Goal: Information Seeking & Learning: Learn about a topic

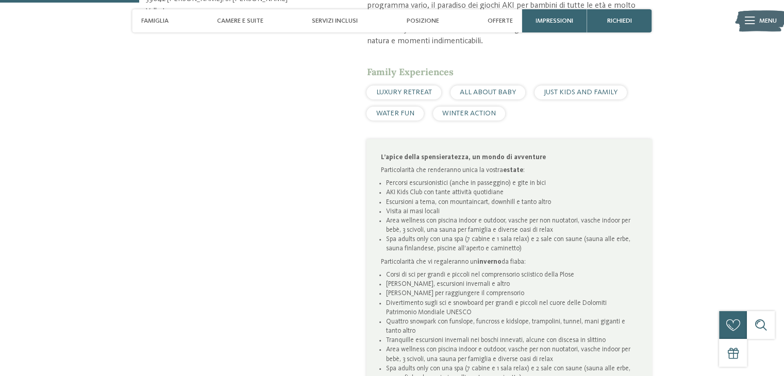
scroll to position [618, 0]
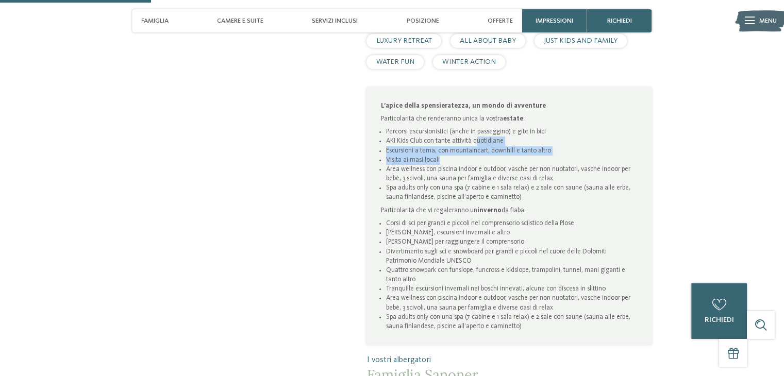
drag, startPoint x: 476, startPoint y: 133, endPoint x: 487, endPoint y: 150, distance: 20.9
click at [487, 150] on ul "Percorsi escursionistici (anche in passeggino) e gite in bici AKI Kids Club con…" at bounding box center [509, 164] width 257 height 75
drag, startPoint x: 472, startPoint y: 168, endPoint x: 470, endPoint y: 161, distance: 7.5
click at [471, 168] on li "Area wellness con piscina indoor e outdoor, vasche per non nuotatori, vasche in…" at bounding box center [512, 174] width 252 height 19
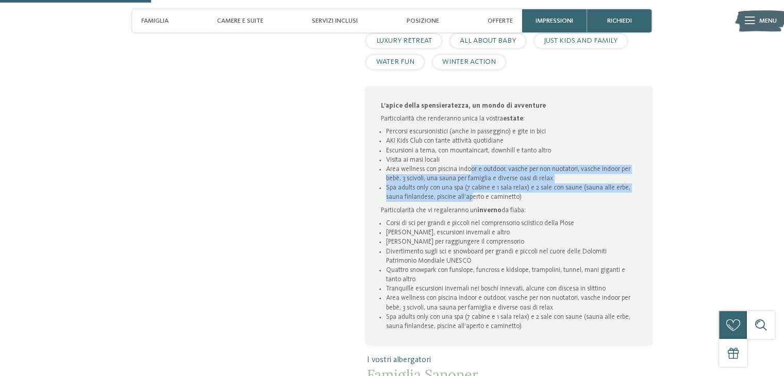
drag, startPoint x: 468, startPoint y: 157, endPoint x: 472, endPoint y: 187, distance: 30.2
click at [472, 187] on ul "Percorsi escursionistici (anche in passeggino) e gite in bici AKI Kids Club con…" at bounding box center [509, 164] width 257 height 75
click at [472, 187] on li "Spa adults only con una spa (7 cabine e 1 sala relax) e 2 sale con saune (sauna…" at bounding box center [512, 192] width 252 height 19
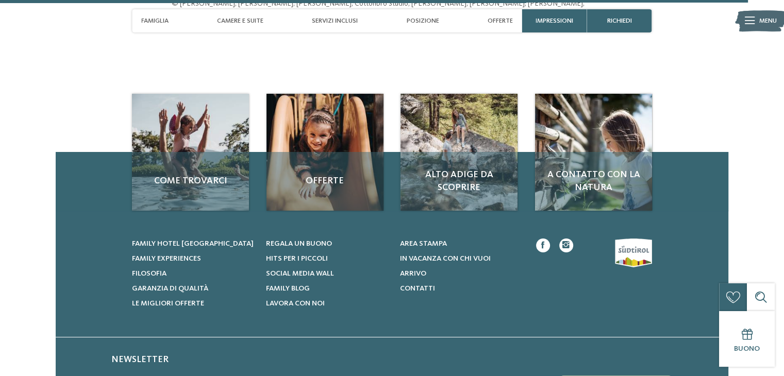
scroll to position [3040, 0]
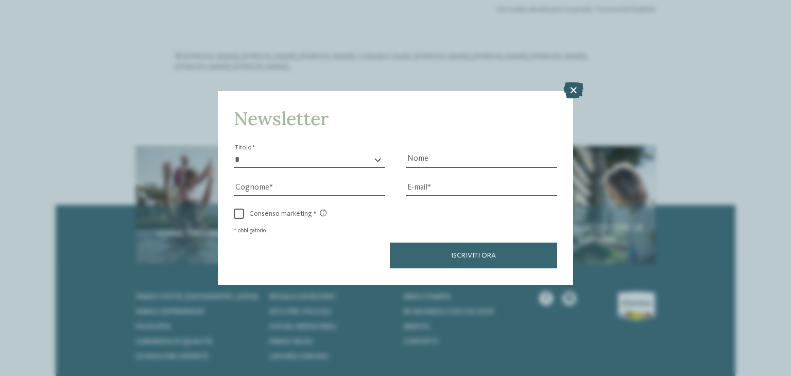
click at [582, 87] on icon at bounding box center [574, 90] width 20 height 16
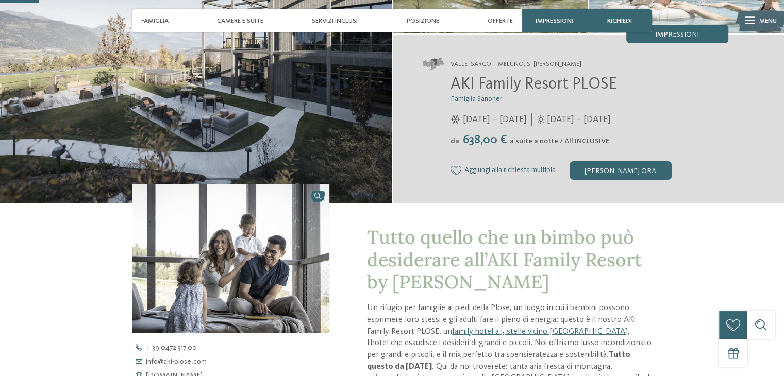
scroll to position [0, 0]
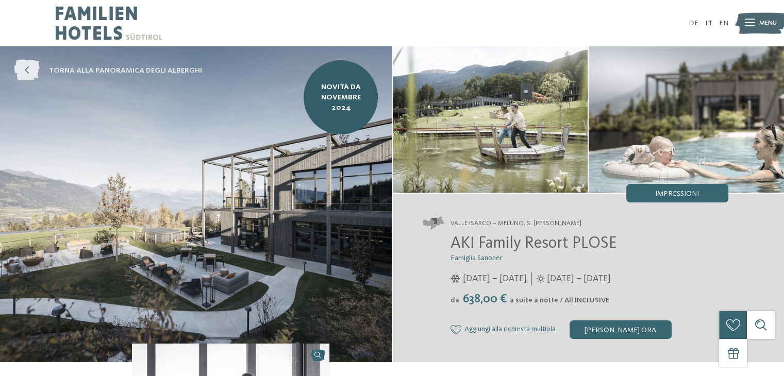
click at [27, 66] on icon at bounding box center [27, 70] width 26 height 21
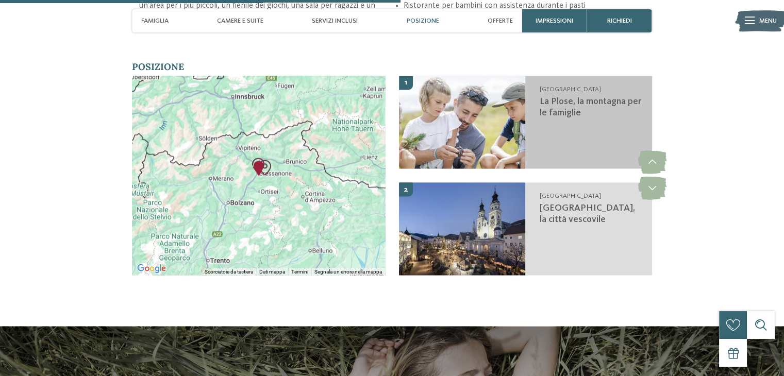
scroll to position [1649, 0]
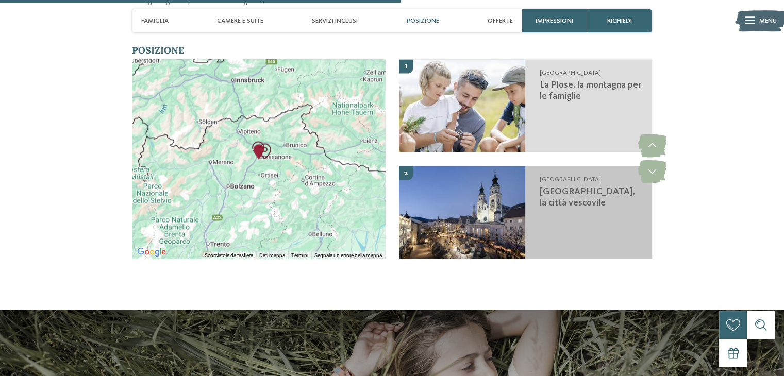
click at [491, 199] on img at bounding box center [462, 212] width 126 height 93
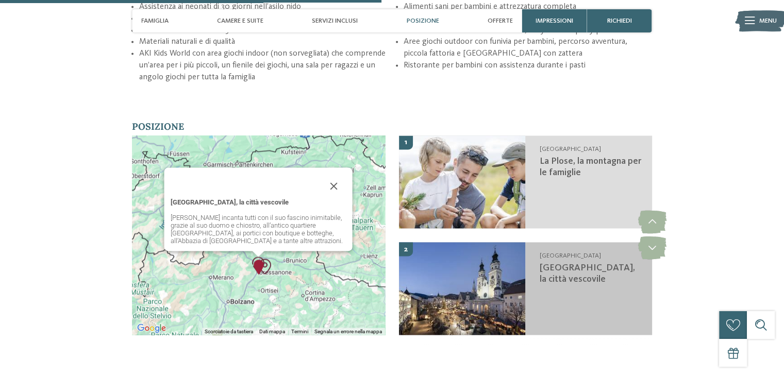
scroll to position [1470, 0]
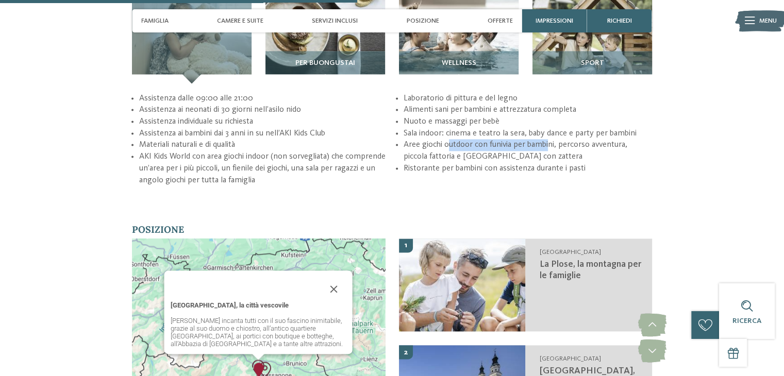
drag, startPoint x: 450, startPoint y: 136, endPoint x: 547, endPoint y: 131, distance: 97.5
click at [547, 139] on li "Aree giochi outdoor con funivia per bambini, percorso avventura, piccola fattor…" at bounding box center [527, 150] width 248 height 23
click at [521, 170] on div "Assistenza dalle 09:00 alle 21:00 Assistenza ai neonati di 30 giorni nell’asilo…" at bounding box center [392, 140] width 520 height 94
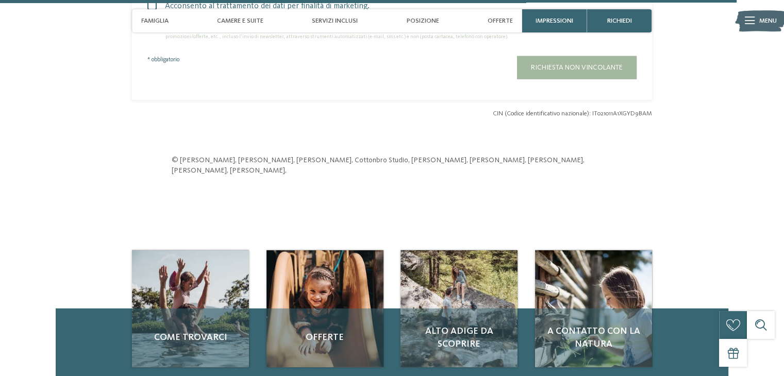
scroll to position [3040, 0]
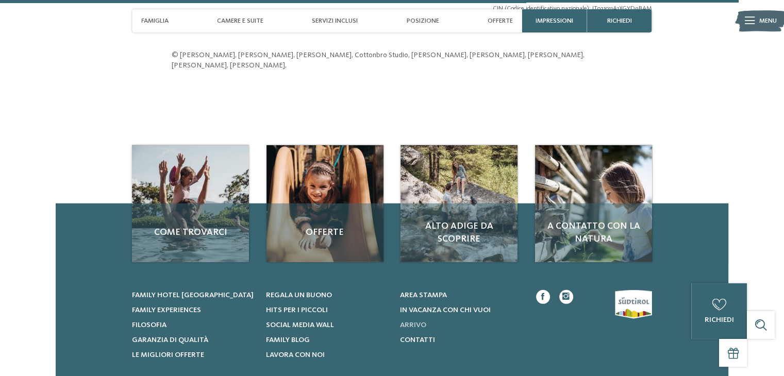
click at [418, 322] on span "Arrivo" at bounding box center [412, 325] width 26 height 7
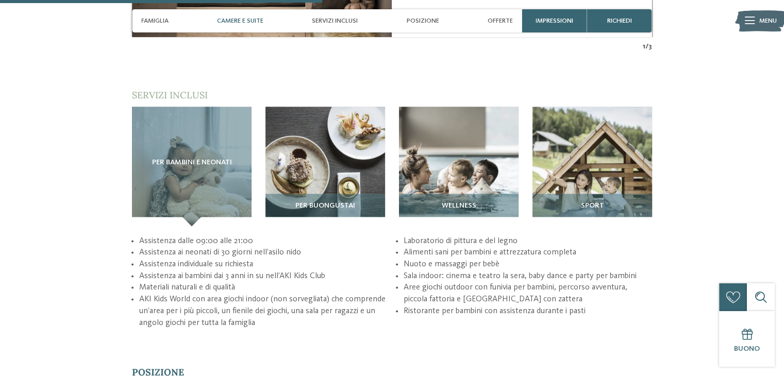
scroll to position [1270, 0]
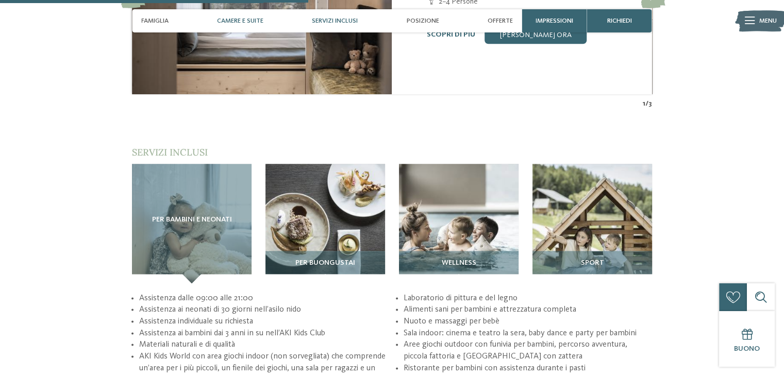
click at [336, 18] on span "Servizi inclusi" at bounding box center [335, 21] width 46 height 8
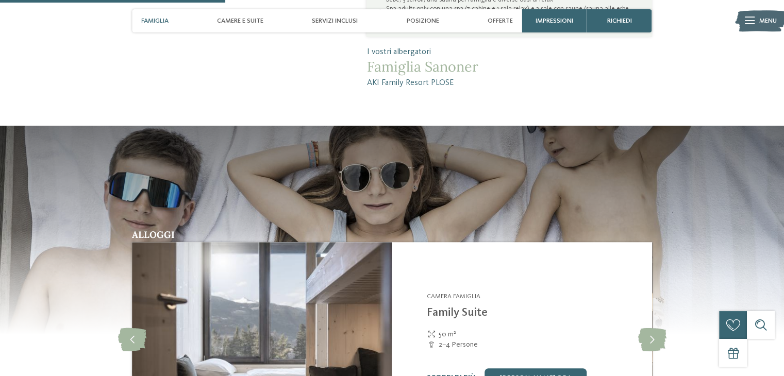
scroll to position [909, 0]
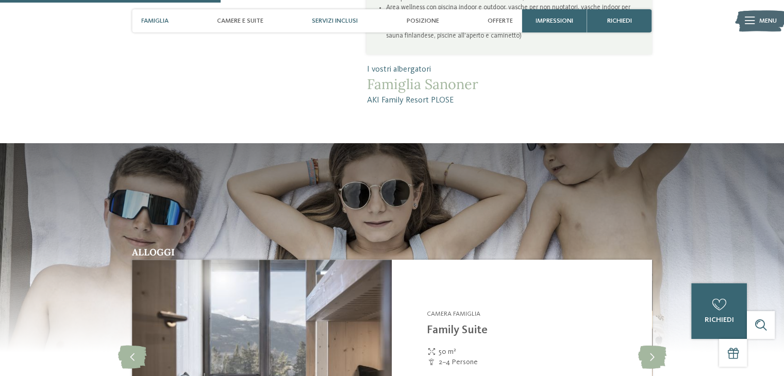
click at [341, 24] on span "Servizi inclusi" at bounding box center [335, 21] width 46 height 8
click at [419, 20] on span "Posizione" at bounding box center [423, 21] width 32 height 8
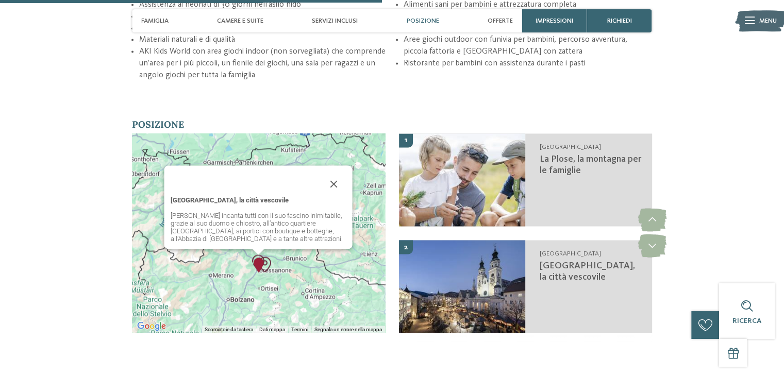
scroll to position [1573, 0]
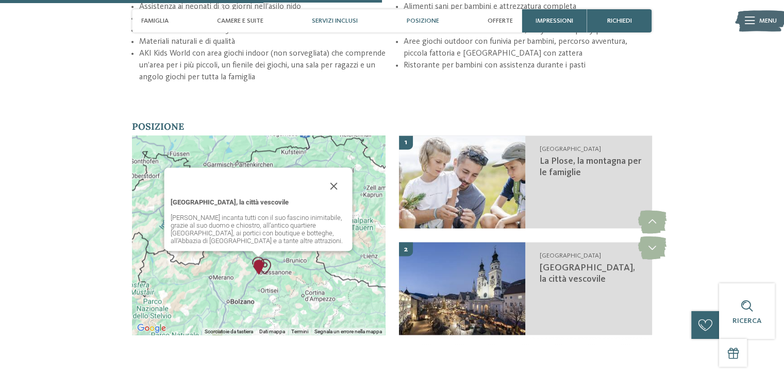
click at [355, 24] on span "Servizi inclusi" at bounding box center [335, 21] width 46 height 8
click at [349, 21] on span "Servizi inclusi" at bounding box center [335, 21] width 46 height 8
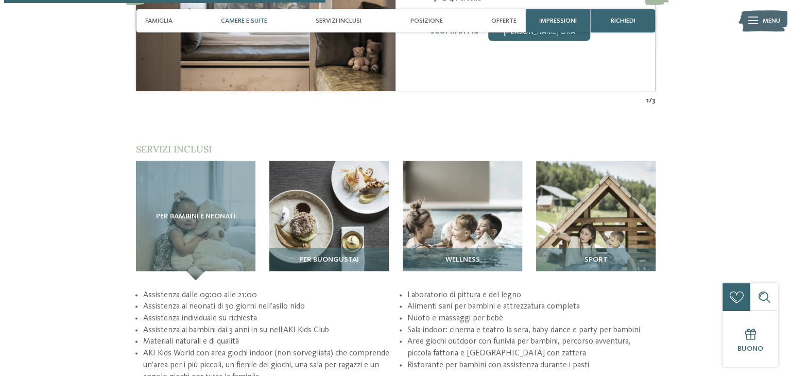
scroll to position [1263, 0]
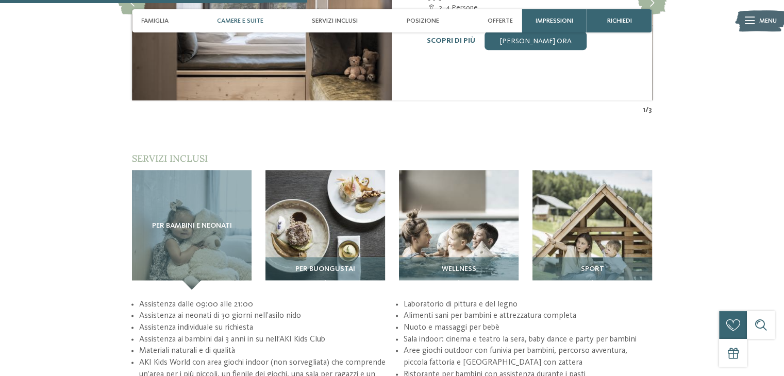
click at [760, 21] on span "Menu" at bounding box center [768, 20] width 18 height 9
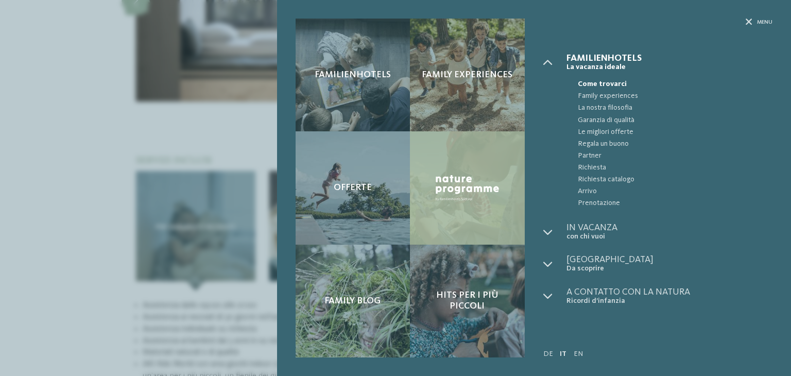
click at [486, 200] on img at bounding box center [467, 188] width 69 height 31
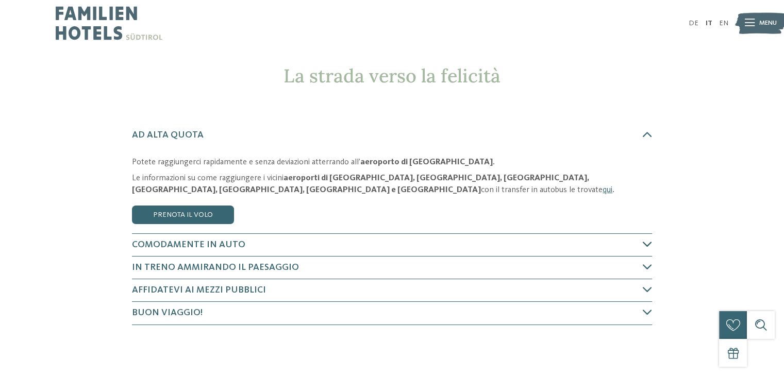
click at [264, 245] on h4 "Comodamente in auto" at bounding box center [387, 245] width 511 height 13
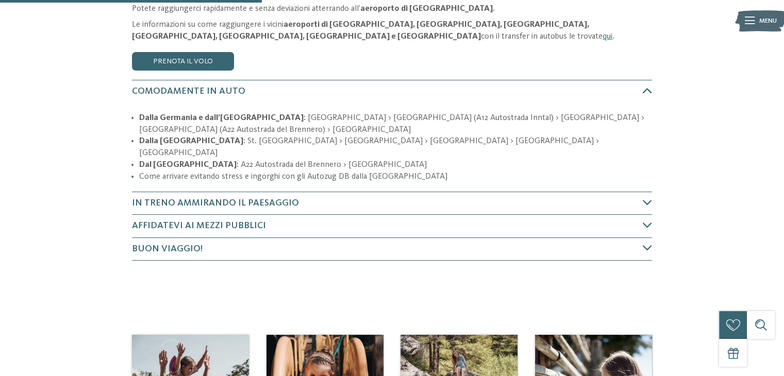
scroll to position [177, 0]
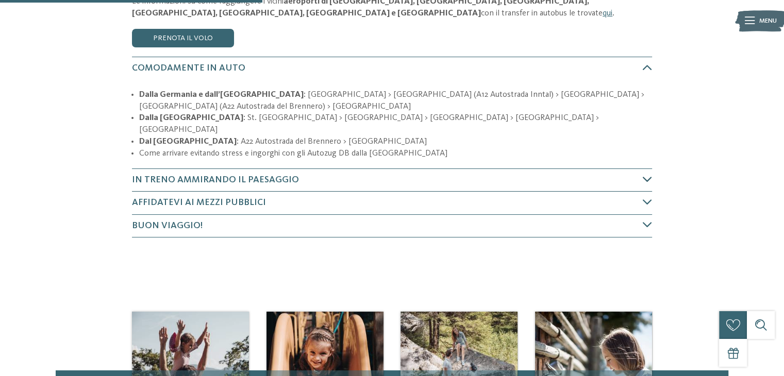
click at [385, 174] on h4 "In treno ammirando il paesaggio" at bounding box center [387, 180] width 511 height 13
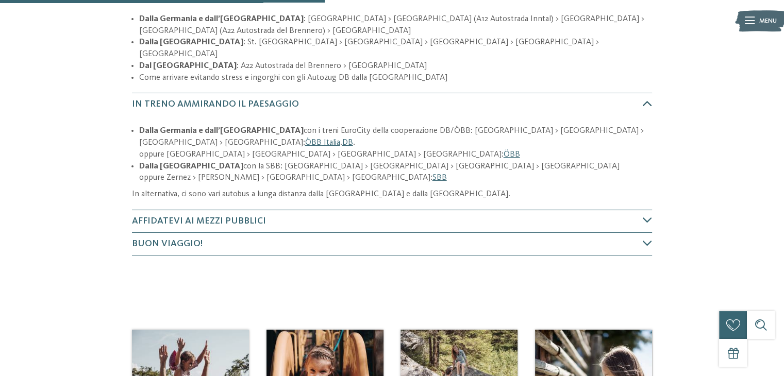
scroll to position [265, 0]
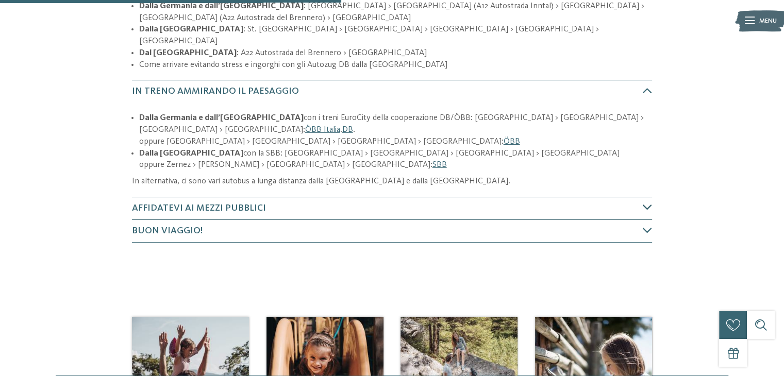
click at [271, 202] on h4 "Affidatevi ai mezzi pubblici" at bounding box center [387, 208] width 511 height 13
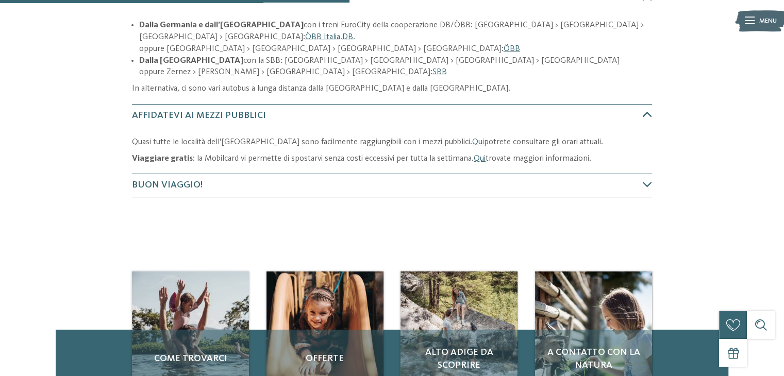
scroll to position [370, 0]
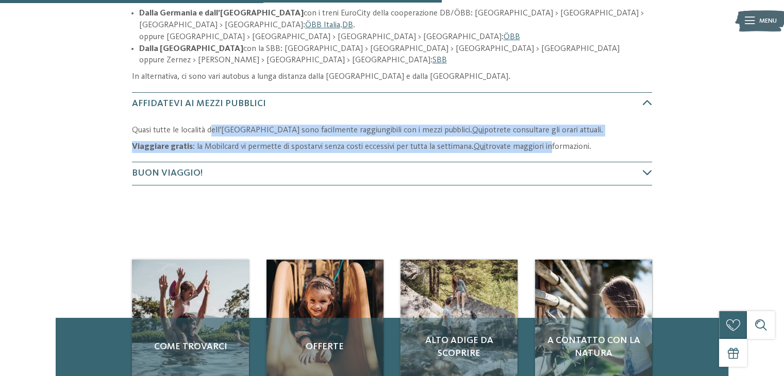
drag, startPoint x: 224, startPoint y: 91, endPoint x: 546, endPoint y: 104, distance: 322.8
click at [546, 125] on div "Quasi tutte le località dell'Alto Adige sono facilmente raggiungibili con i mez…" at bounding box center [392, 139] width 520 height 28
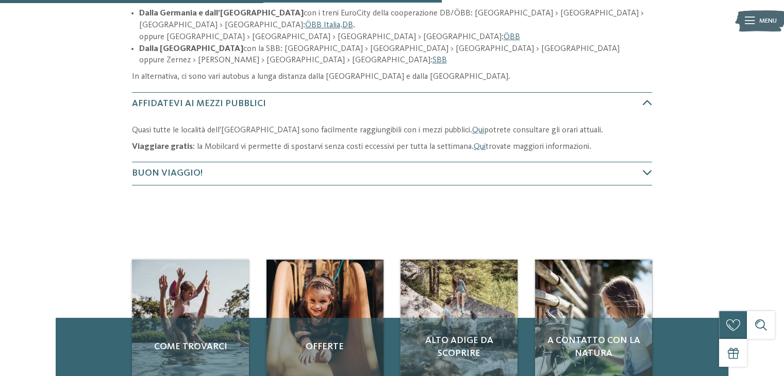
click at [551, 141] on p "Viaggiare gratis : la Mobilcard vi permette di spostarvi senza costi eccessivi …" at bounding box center [392, 147] width 520 height 12
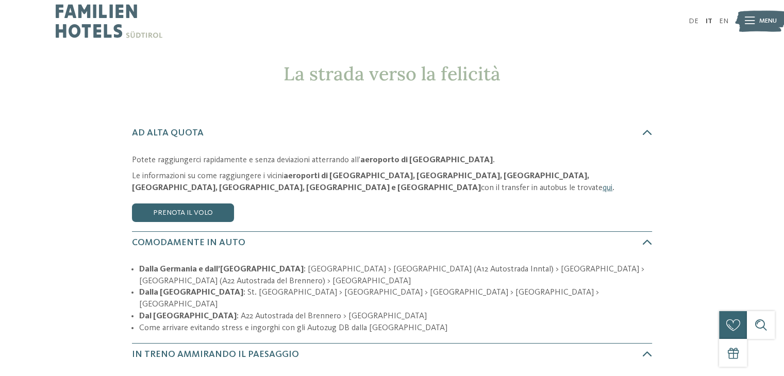
scroll to position [0, 0]
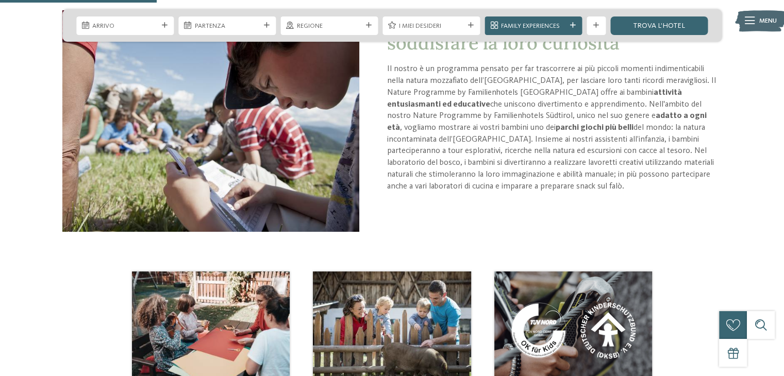
scroll to position [412, 0]
